Goal: Transaction & Acquisition: Purchase product/service

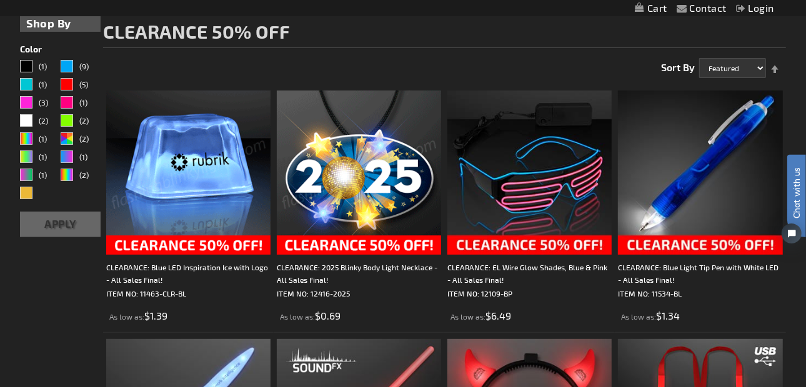
scroll to position [187, 0]
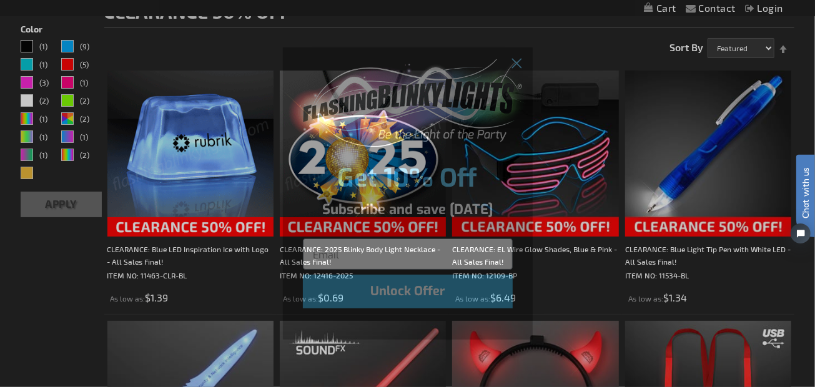
click at [618, 128] on div "Close dialog Get 10% Off Subscribe and save today Unlock Offer Submit" at bounding box center [407, 193] width 815 height 387
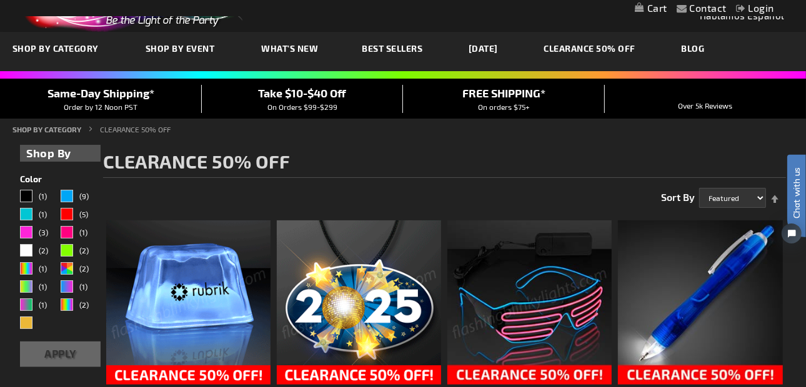
scroll to position [0, 0]
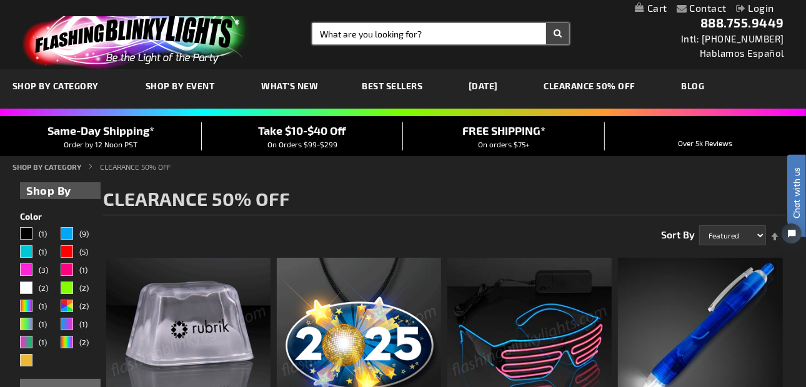
click at [339, 33] on input "Search" at bounding box center [440, 33] width 257 height 21
type input "rings"
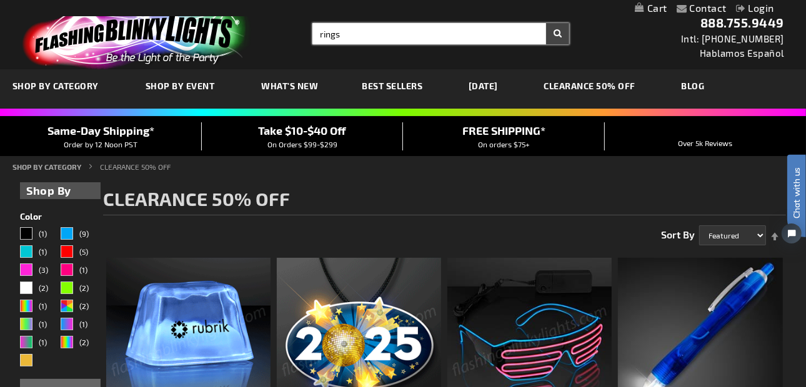
click at [546, 23] on button "Search" at bounding box center [557, 33] width 23 height 21
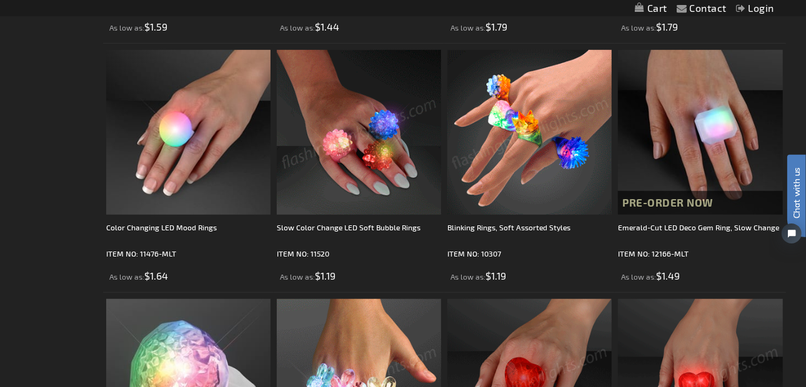
scroll to position [437, 0]
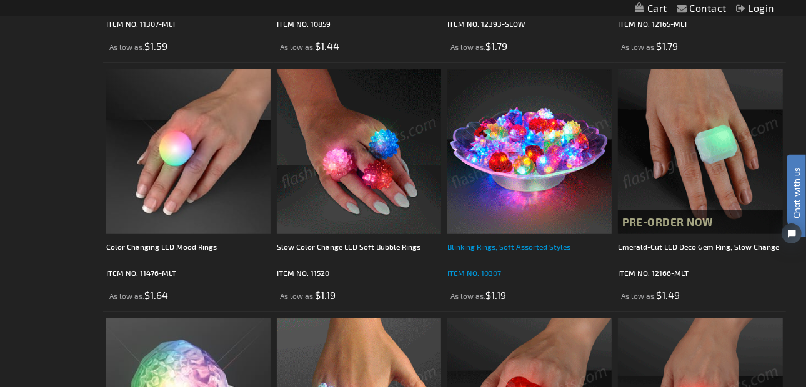
click at [495, 248] on div "Blinking Rings, Soft Assorted Styles" at bounding box center [529, 252] width 164 height 25
